Goal: Task Accomplishment & Management: Manage account settings

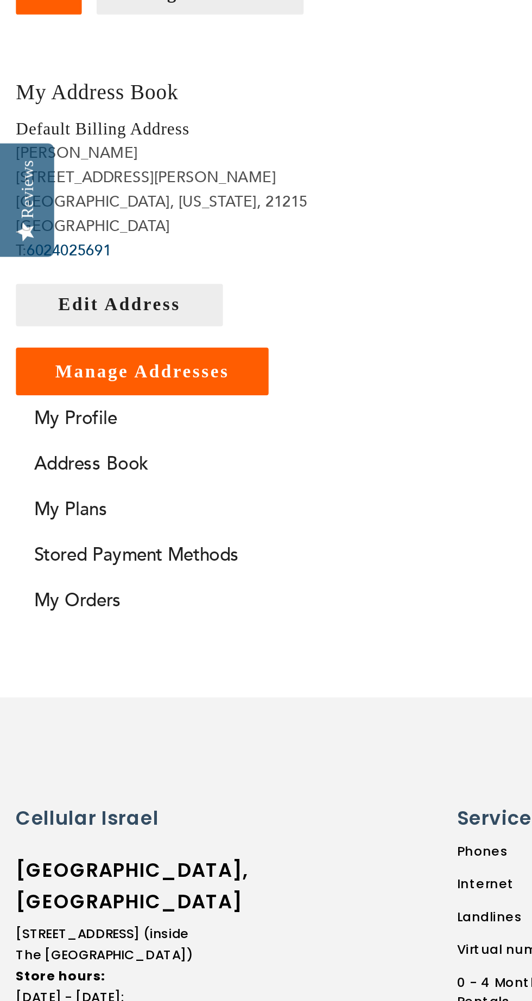
click at [33, 644] on link "My Plans" at bounding box center [265, 645] width 515 height 12
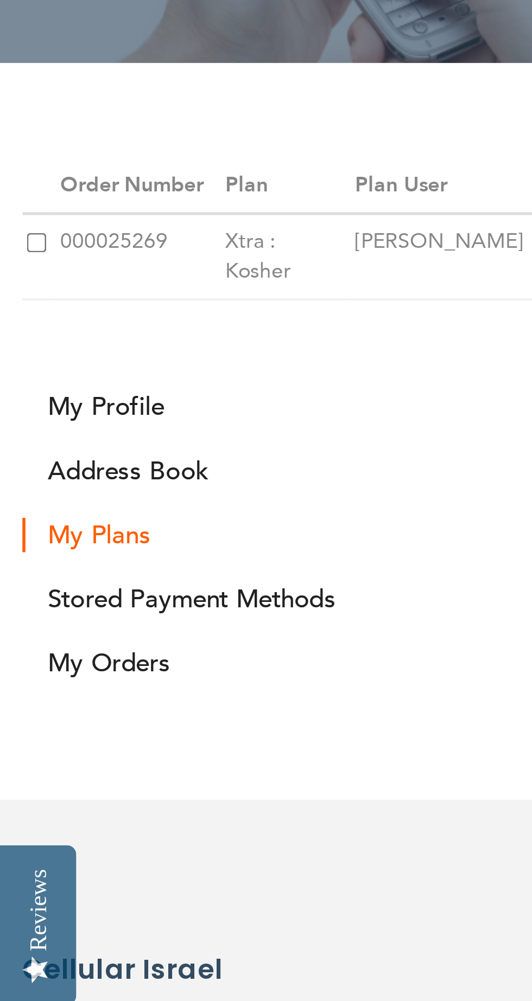
click at [146, 245] on td "[PERSON_NAME]" at bounding box center [166, 243] width 79 height 31
